Goal: Find specific page/section: Find specific page/section

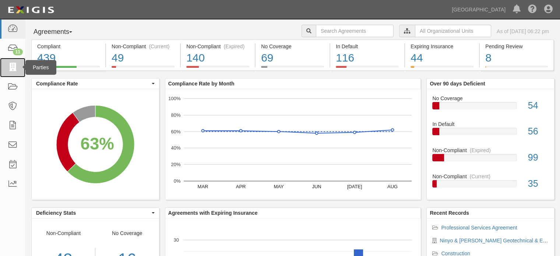
click at [5, 64] on link at bounding box center [12, 68] width 25 height 20
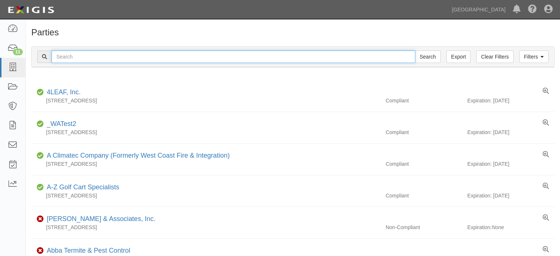
click at [162, 57] on input "text" at bounding box center [234, 56] width 364 height 13
type input "rma group"
click at [415, 50] on input "Search" at bounding box center [428, 56] width 26 height 13
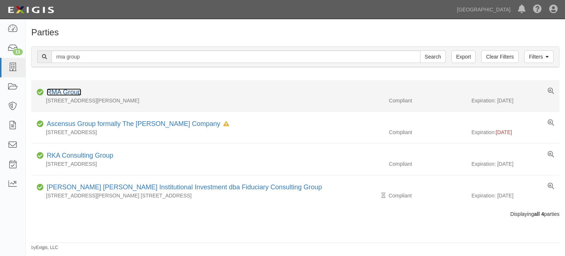
click at [81, 95] on link "RMA Group" at bounding box center [64, 91] width 35 height 7
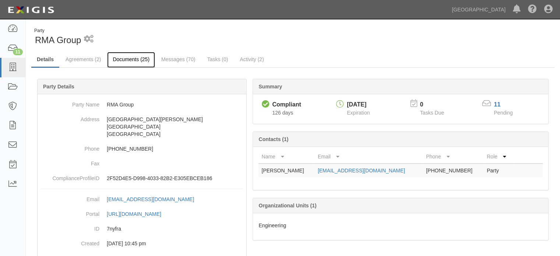
click at [133, 59] on link "Documents (25)" at bounding box center [131, 60] width 48 height 16
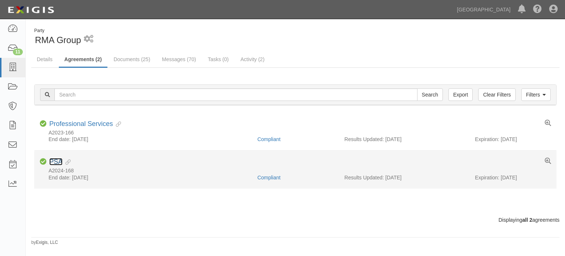
click at [59, 160] on link "PSA" at bounding box center [55, 161] width 13 height 7
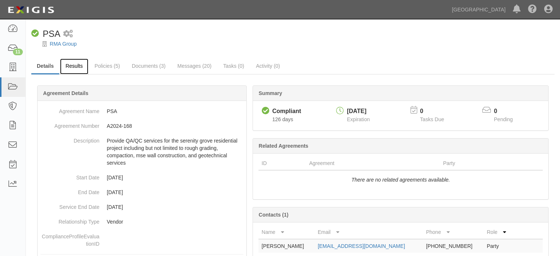
click at [87, 67] on link "Results" at bounding box center [74, 67] width 28 height 16
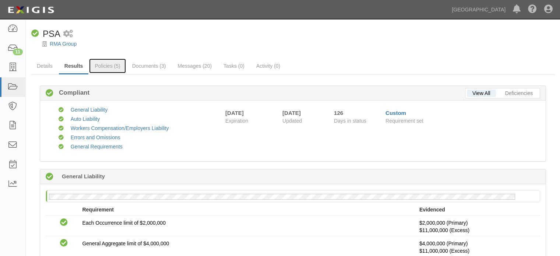
click at [114, 66] on link "Policies (5)" at bounding box center [107, 66] width 36 height 15
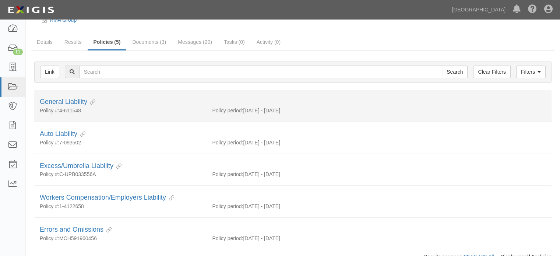
scroll to position [37, 0]
